Goal: Information Seeking & Learning: Compare options

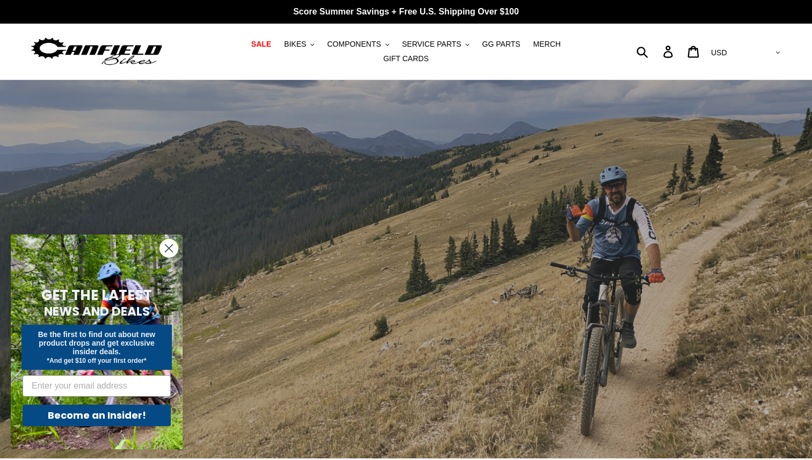
click at [164, 247] on circle "Close dialog" at bounding box center [169, 249] width 18 height 18
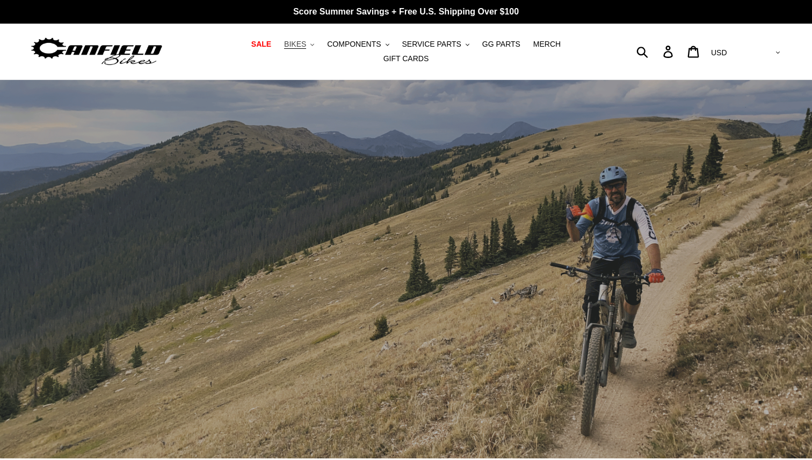
click at [284, 48] on span "BIKES" at bounding box center [295, 44] width 22 height 9
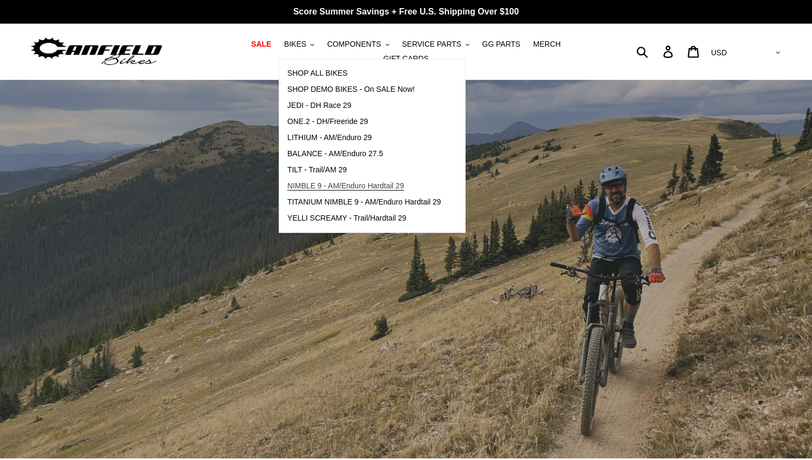
click at [300, 186] on span "NIMBLE 9 - AM/Enduro Hardtail 29" at bounding box center [345, 186] width 117 height 9
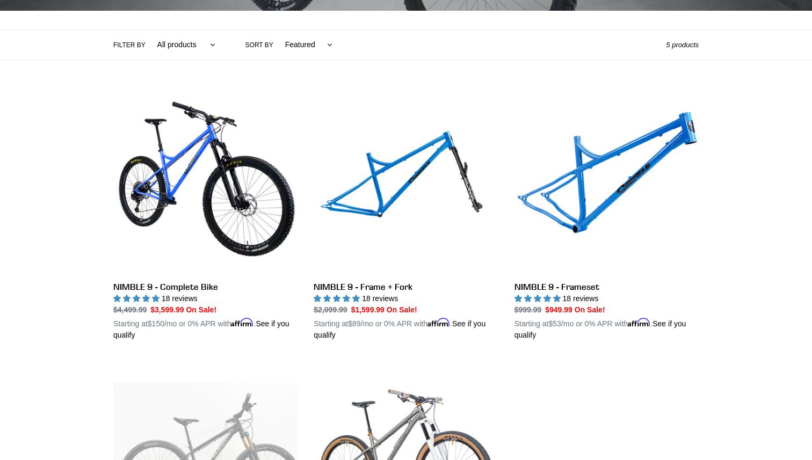
scroll to position [233, 0]
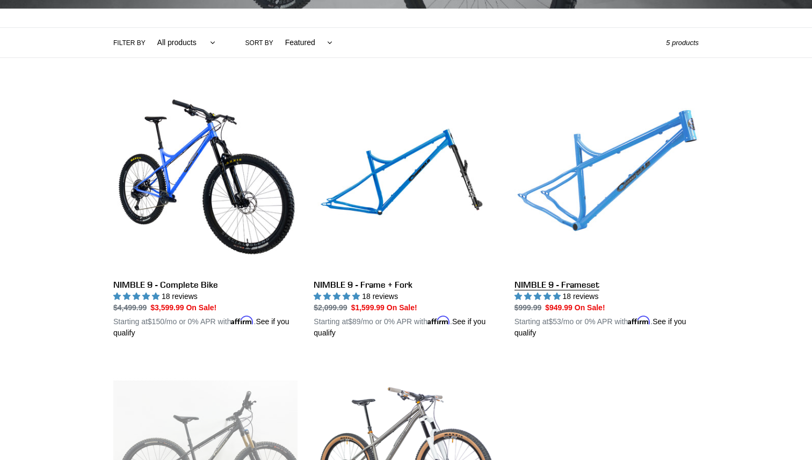
click at [567, 199] on link "NIMBLE 9 - Frameset" at bounding box center [607, 213] width 184 height 251
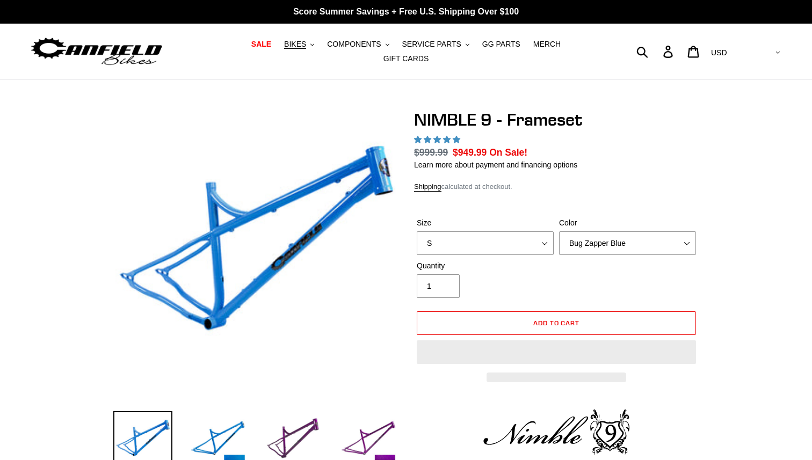
select select "highest-rating"
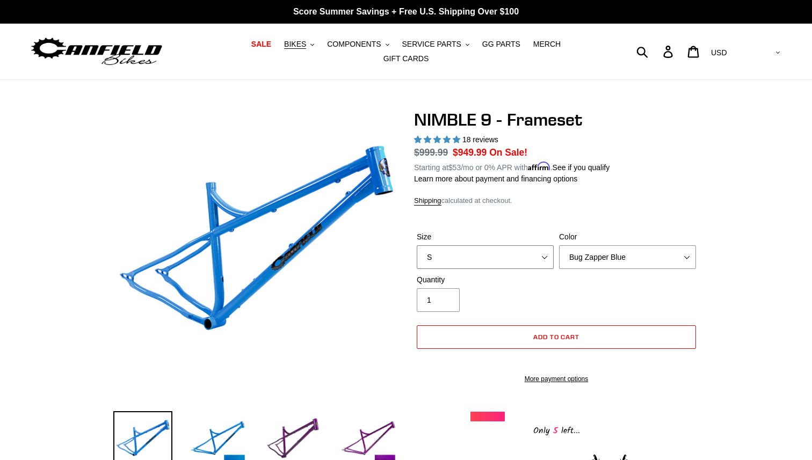
click at [494, 252] on select "S M L XL" at bounding box center [485, 257] width 137 height 24
select select "XL"
click at [417, 245] on select "S M L XL" at bounding box center [485, 257] width 137 height 24
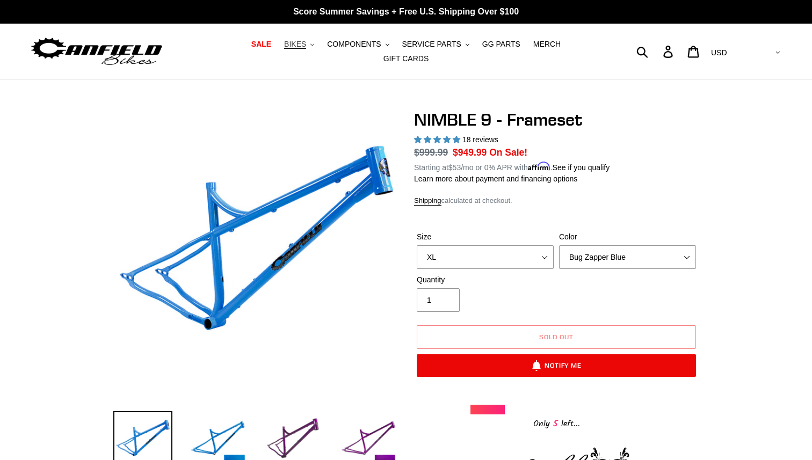
click at [284, 48] on span "BIKES" at bounding box center [295, 44] width 22 height 9
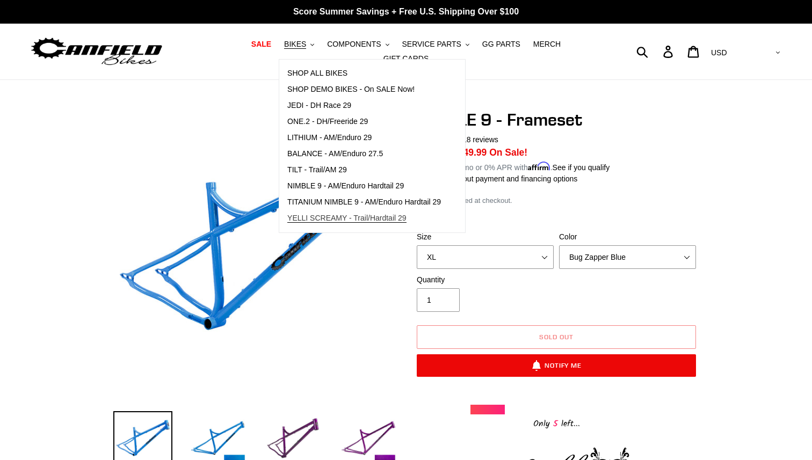
click at [292, 227] on link "YELLI SCREAMY - Trail/Hardtail 29" at bounding box center [364, 219] width 170 height 16
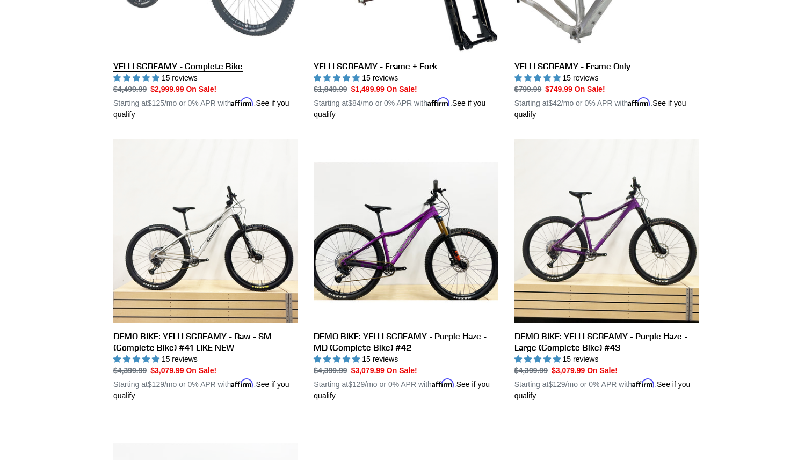
scroll to position [457, 0]
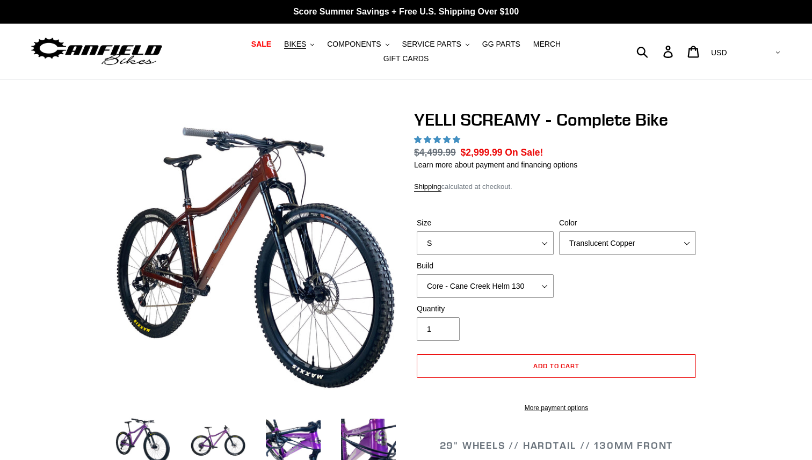
select select "highest-rating"
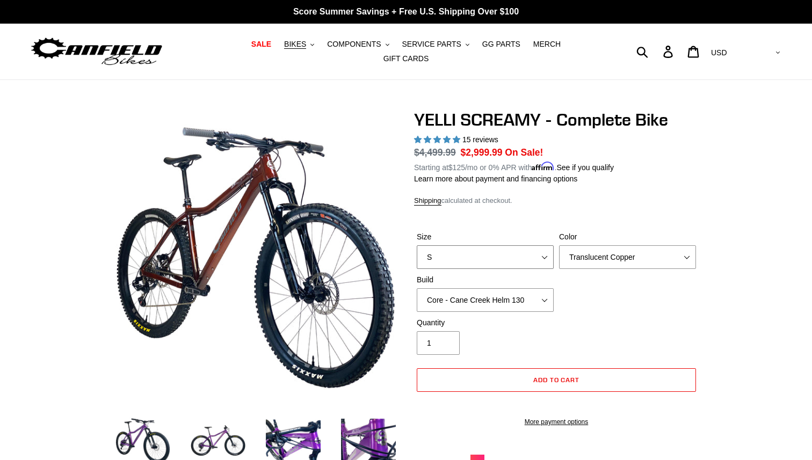
click at [452, 254] on select "S M L XL" at bounding box center [485, 257] width 137 height 24
select select "XL"
click at [417, 245] on select "S M L XL" at bounding box center [485, 257] width 137 height 24
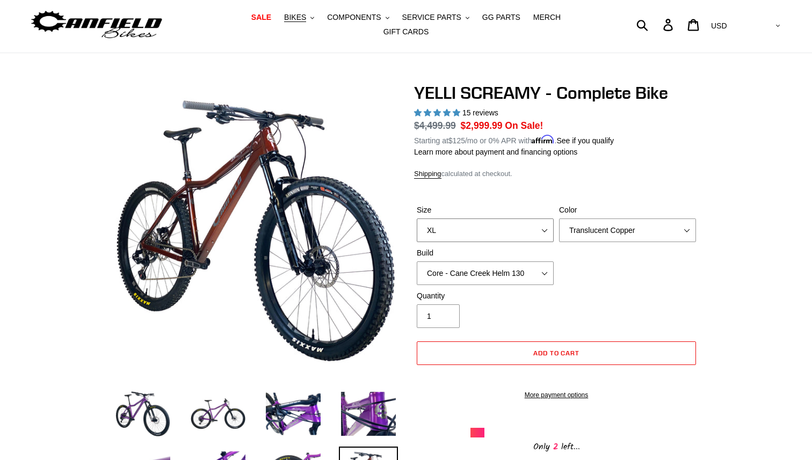
scroll to position [31, 0]
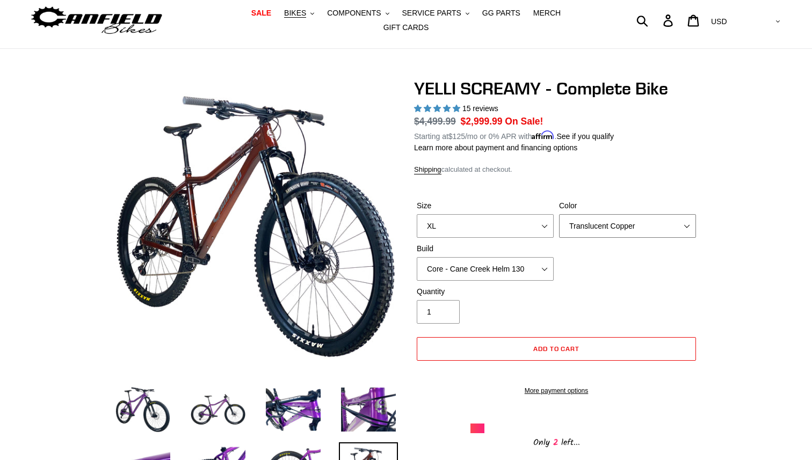
click at [566, 217] on select "Translucent Copper Purple Haze Raw" at bounding box center [627, 226] width 137 height 24
select select "Purple Haze"
click at [559, 214] on select "Translucent Copper Purple Haze Raw" at bounding box center [627, 226] width 137 height 24
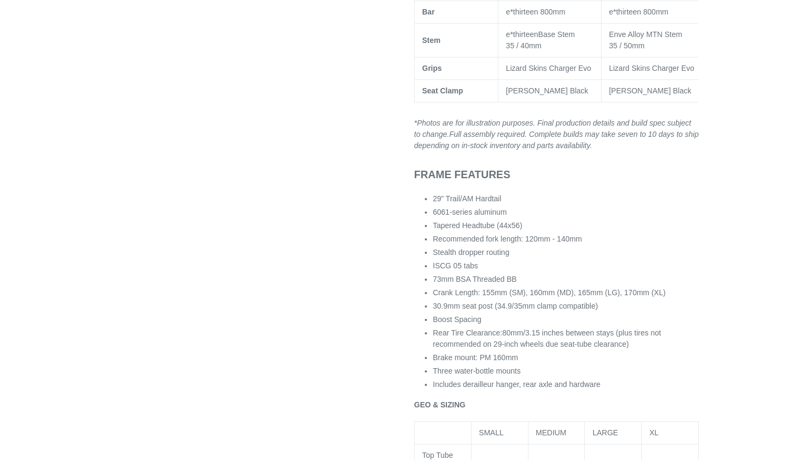
scroll to position [1022, 0]
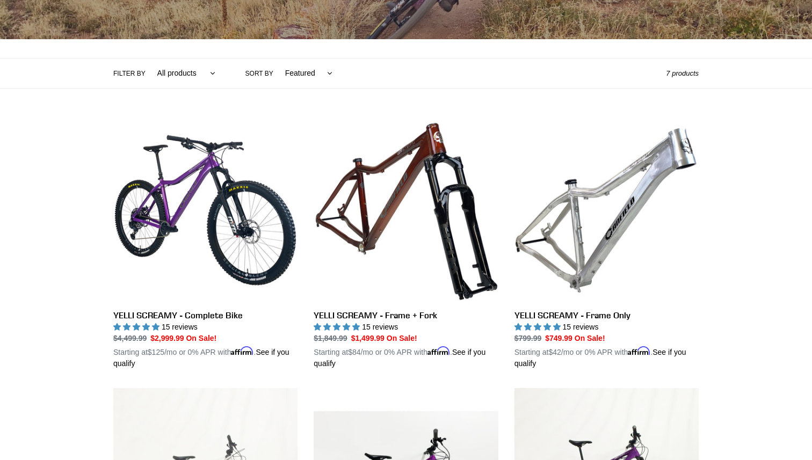
scroll to position [201, 0]
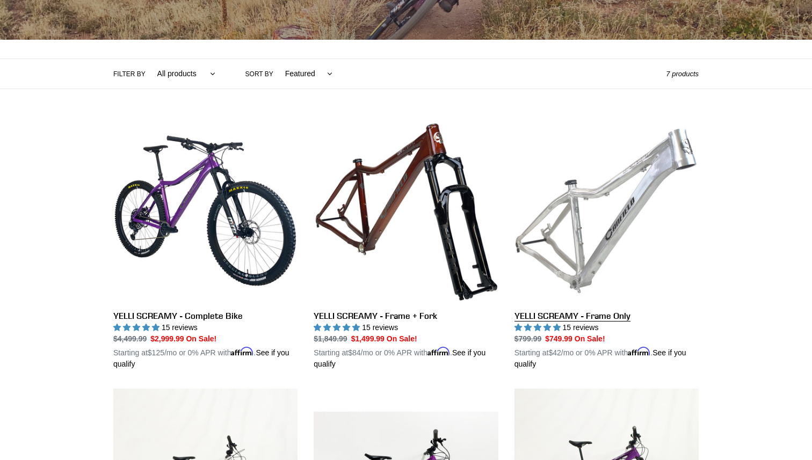
click at [581, 236] on link "YELLI SCREAMY - Frame Only" at bounding box center [607, 244] width 184 height 251
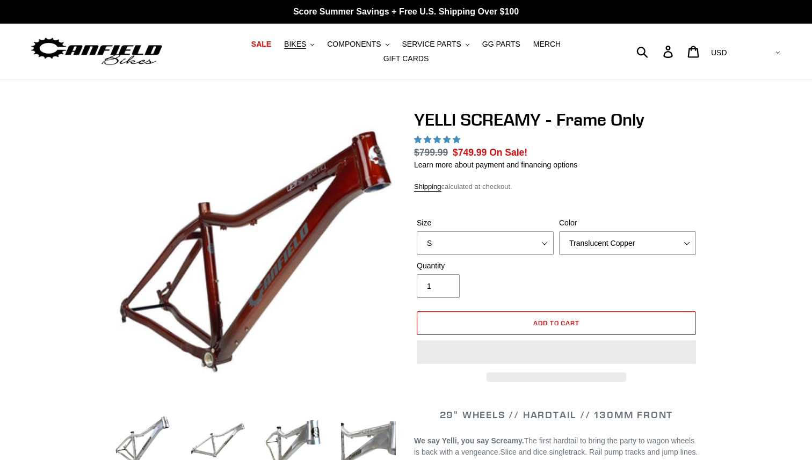
select select "highest-rating"
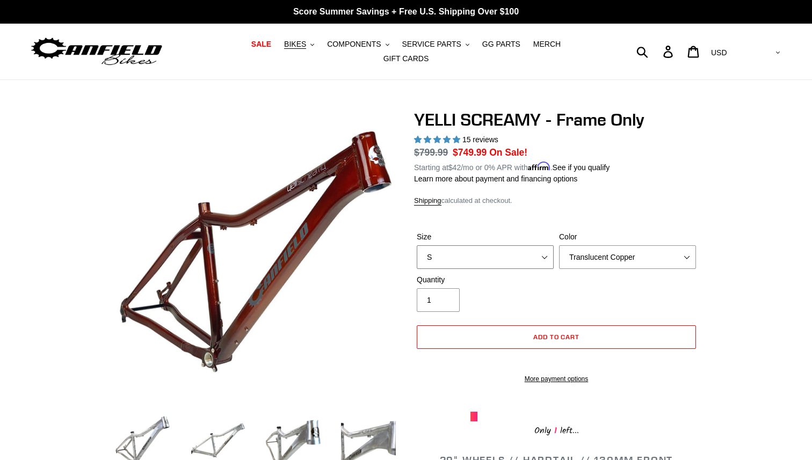
click at [530, 245] on select "S M L XL" at bounding box center [485, 257] width 137 height 24
select select "L"
click at [417, 245] on select "S M L XL" at bounding box center [485, 257] width 137 height 24
click at [571, 248] on select "Translucent Copper Purple Haze Raw" at bounding box center [627, 257] width 137 height 24
select select "Purple Haze"
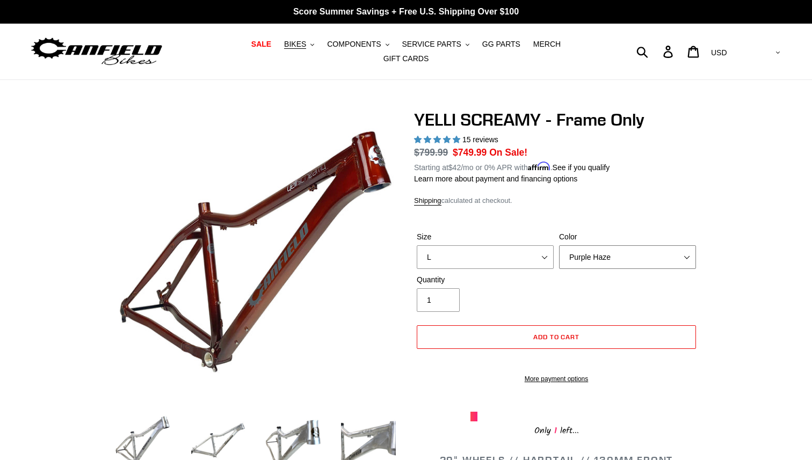
click at [559, 245] on select "Translucent Copper Purple Haze Raw" at bounding box center [627, 257] width 137 height 24
